Goal: Use online tool/utility

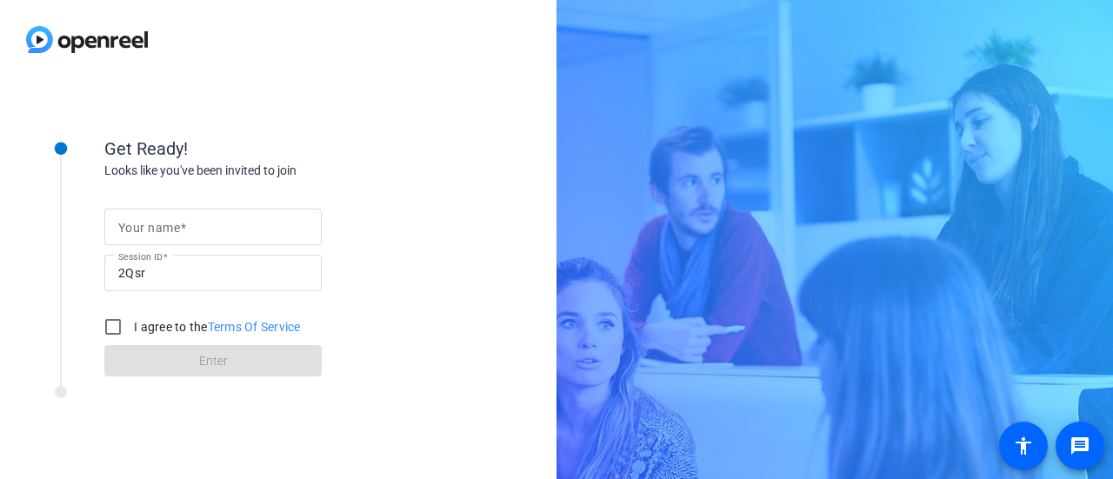
click at [241, 230] on input "Your name" at bounding box center [213, 226] width 190 height 21
type input "[PERSON_NAME]"
click at [118, 324] on input "I agree to the Terms Of Service" at bounding box center [113, 326] width 35 height 35
checkbox input "true"
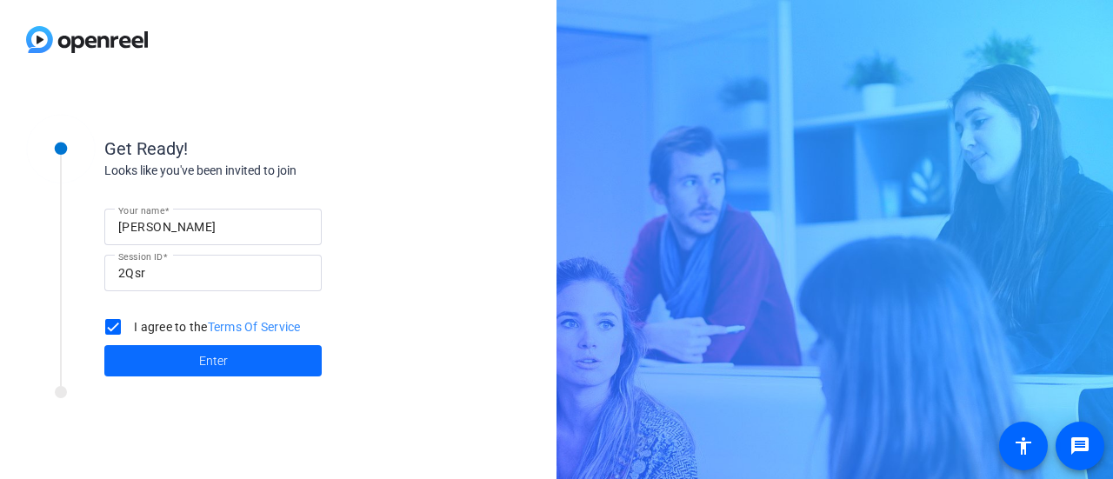
click at [196, 363] on span at bounding box center [212, 361] width 217 height 42
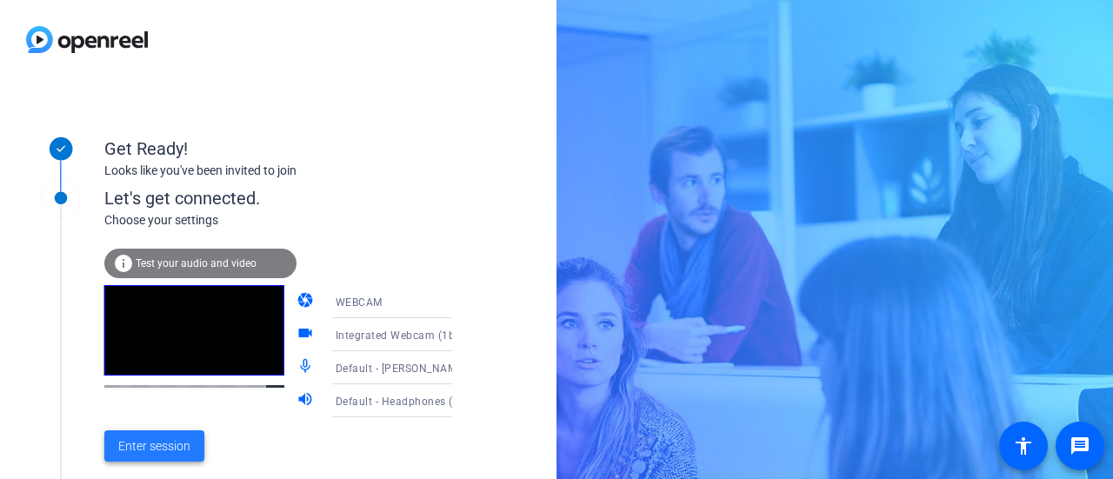
click at [170, 430] on span at bounding box center [154, 446] width 100 height 42
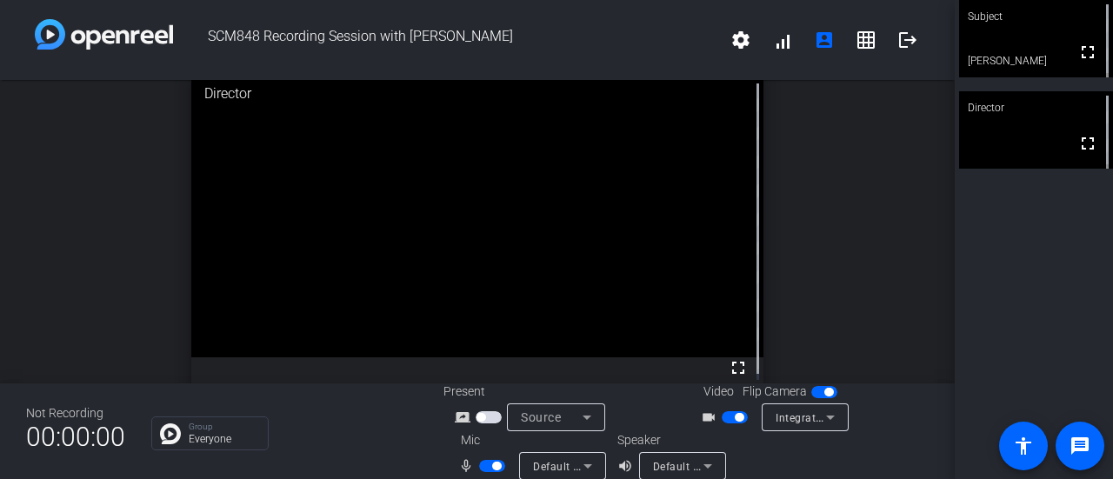
scroll to position [6, 0]
click at [480, 463] on span "button" at bounding box center [492, 466] width 26 height 12
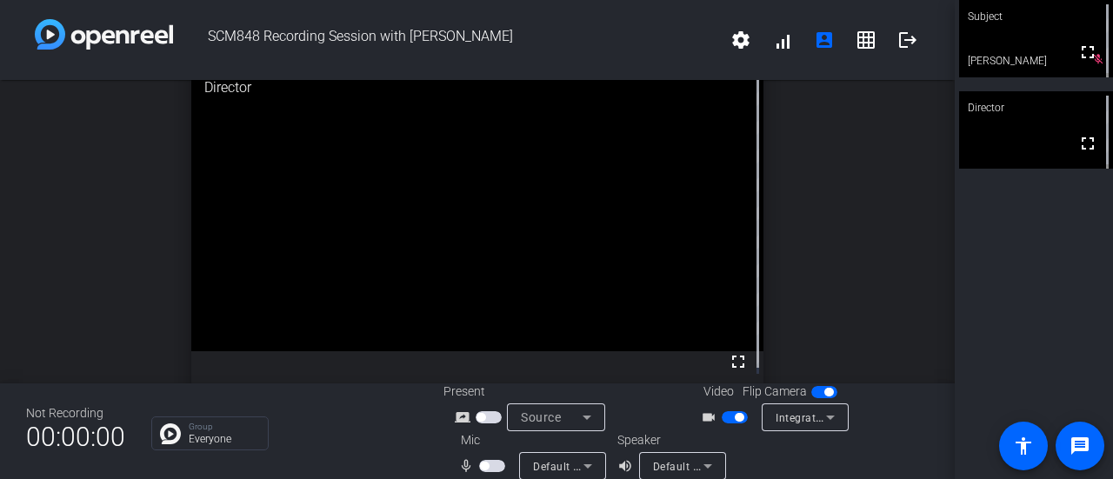
click at [735, 417] on span "button" at bounding box center [739, 417] width 9 height 9
click at [728, 417] on span "button" at bounding box center [734, 417] width 26 height 12
drag, startPoint x: 492, startPoint y: 469, endPoint x: 484, endPoint y: 458, distance: 13.7
click at [484, 458] on mat-slide-toggle at bounding box center [494, 465] width 30 height 18
click at [491, 466] on span "button" at bounding box center [492, 466] width 26 height 12
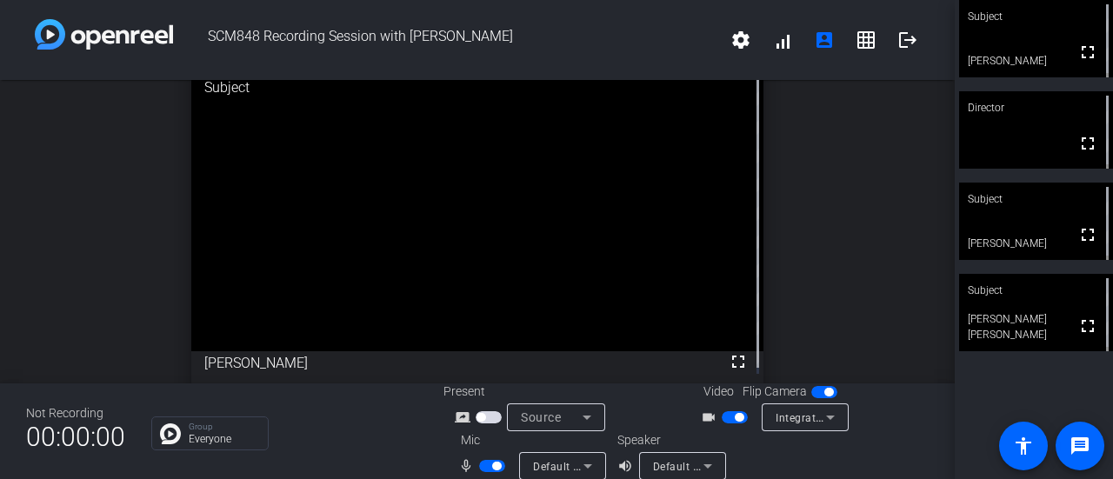
click at [256, 283] on video at bounding box center [477, 207] width 573 height 286
click at [897, 44] on mat-icon "logout" at bounding box center [907, 40] width 21 height 21
